Goal: Transaction & Acquisition: Subscribe to service/newsletter

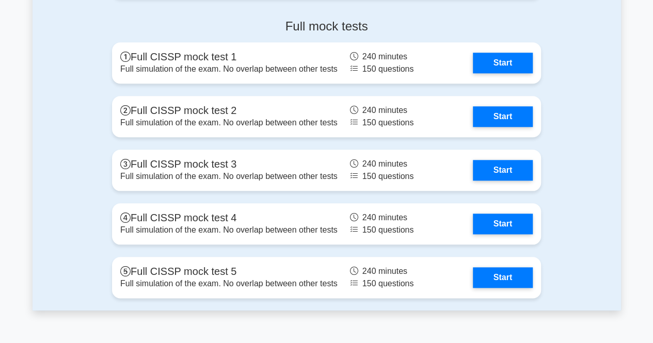
scroll to position [2117, 0]
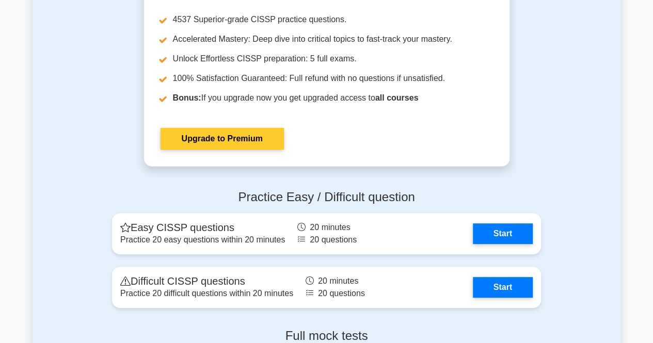
click at [199, 149] on link "Upgrade to Premium" at bounding box center [222, 139] width 123 height 22
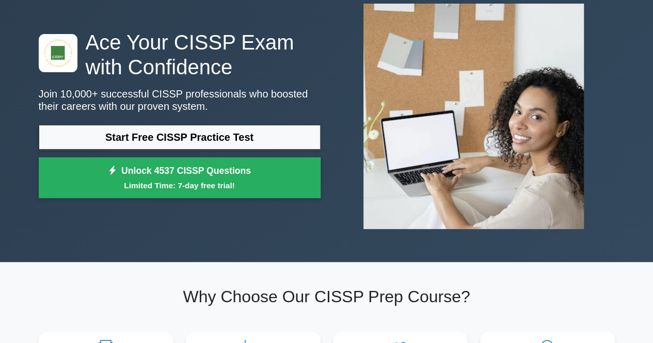
scroll to position [0, 0]
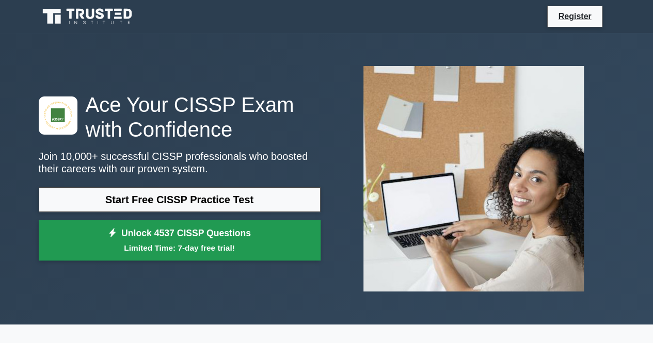
click at [257, 250] on small "Limited Time: 7-day free trial!" at bounding box center [180, 248] width 256 height 12
